Goal: Task Accomplishment & Management: Use online tool/utility

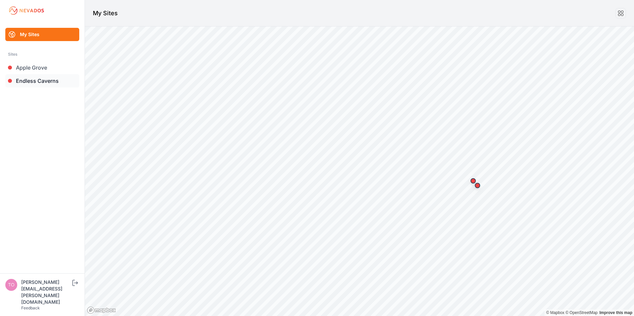
click at [33, 81] on link "Endless Caverns" at bounding box center [42, 80] width 74 height 13
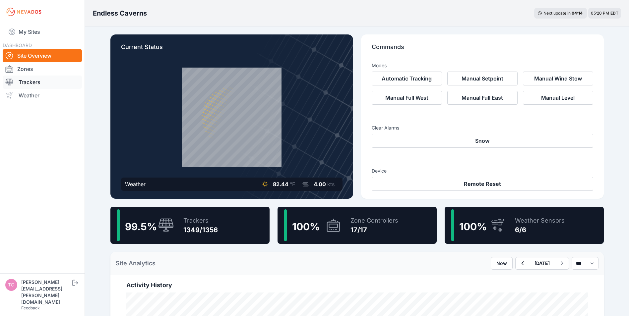
click at [31, 81] on link "Trackers" at bounding box center [42, 82] width 79 height 13
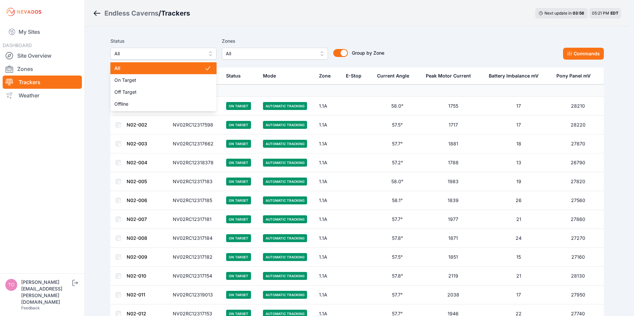
click at [153, 55] on span "All" at bounding box center [158, 54] width 89 height 8
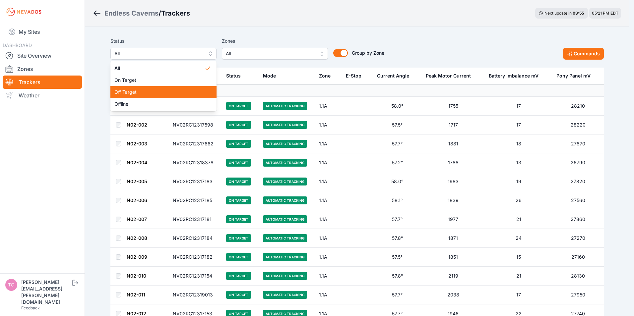
click at [131, 90] on span "Off Target" at bounding box center [159, 92] width 90 height 7
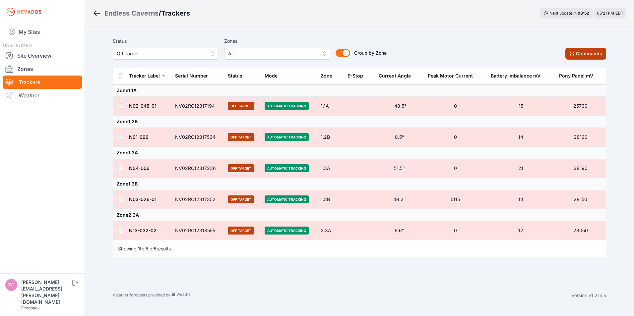
click at [590, 53] on button "Commands" at bounding box center [585, 54] width 41 height 12
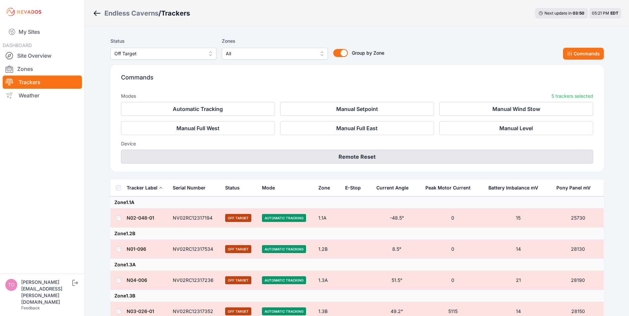
click at [362, 155] on button "Remote Reset" at bounding box center [357, 157] width 472 height 14
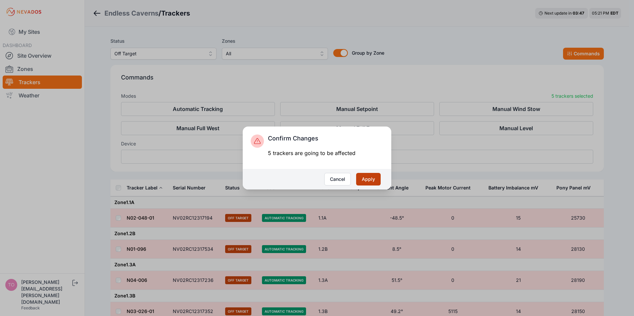
click at [373, 177] on button "Apply" at bounding box center [368, 179] width 25 height 13
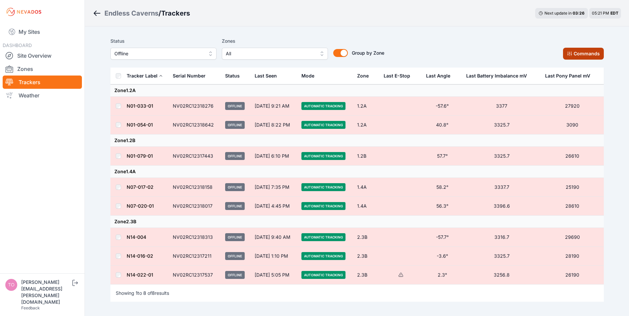
click at [590, 58] on button "Commands" at bounding box center [583, 54] width 41 height 12
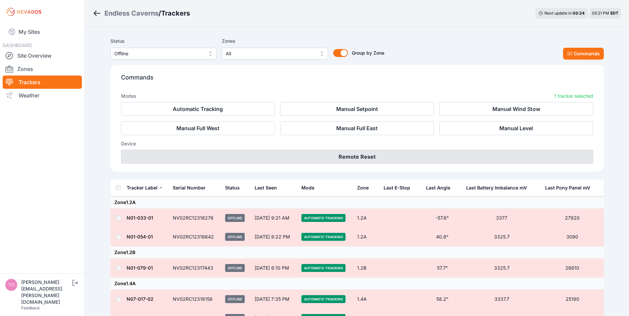
click at [354, 154] on button "Remote Reset" at bounding box center [357, 157] width 472 height 14
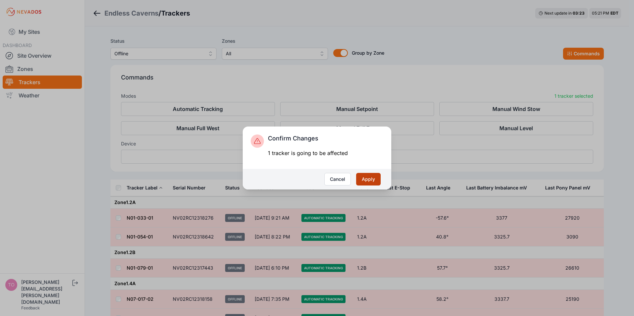
click at [369, 179] on button "Apply" at bounding box center [368, 179] width 25 height 13
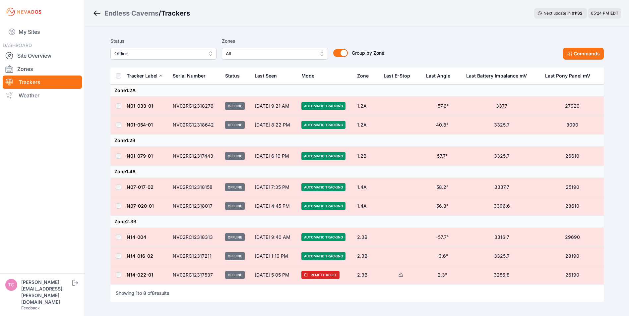
click at [98, 13] on icon "Breadcrumb" at bounding box center [97, 13] width 8 height 8
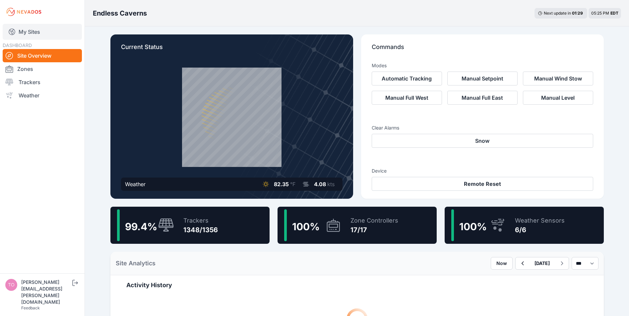
click at [21, 27] on link "My Sites" at bounding box center [42, 32] width 79 height 16
